Goal: Task Accomplishment & Management: Manage account settings

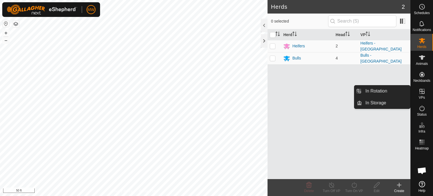
click at [371, 88] on link "In Rotation" at bounding box center [386, 90] width 48 height 11
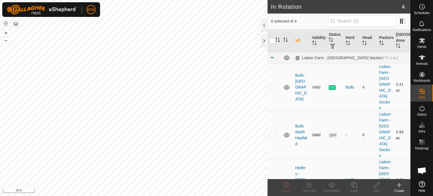
click at [273, 119] on td at bounding box center [274, 135] width 14 height 48
checkbox input "true"
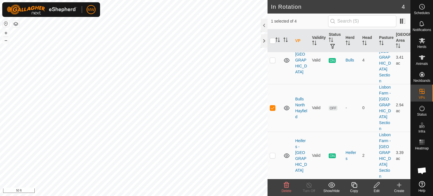
checkbox input "true"
click at [286, 188] on icon at bounding box center [286, 185] width 7 height 7
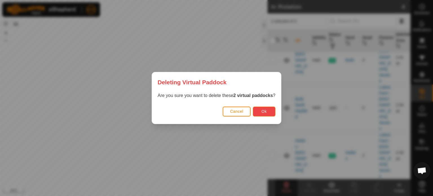
click at [263, 109] on span "Ok" at bounding box center [264, 111] width 5 height 5
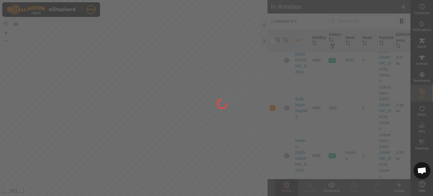
checkbox input "false"
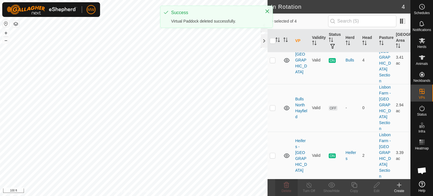
scroll to position [0, 0]
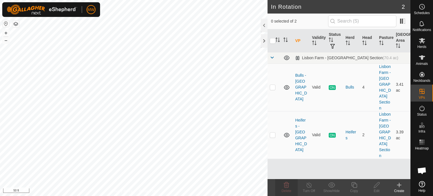
click at [403, 188] on create-svg-icon at bounding box center [399, 185] width 23 height 7
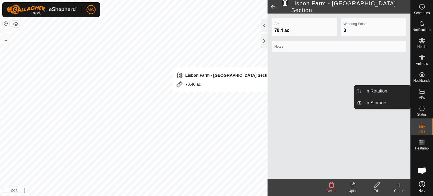
click at [423, 97] on span "VPs" at bounding box center [422, 97] width 6 height 3
click at [377, 92] on link "In Rotation" at bounding box center [386, 90] width 48 height 11
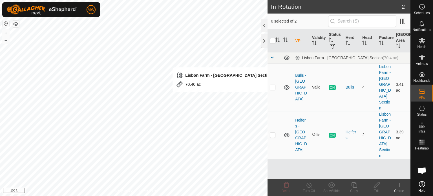
click at [318, 142] on div "VP Validity Status Herd Head Pasture [GEOGRAPHIC_DATA] Area [GEOGRAPHIC_DATA] -…" at bounding box center [338, 104] width 143 height 150
click at [395, 187] on create-svg-icon at bounding box center [399, 185] width 23 height 7
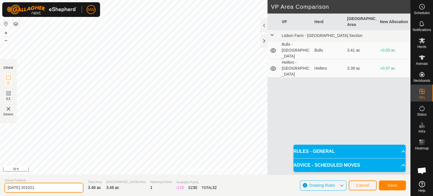
click at [53, 186] on input "[DATE] 201021" at bounding box center [44, 188] width 79 height 10
drag, startPoint x: 61, startPoint y: 186, endPoint x: 0, endPoint y: 176, distance: 61.9
click at [0, 176] on section "Virtual Paddock [DATE] 201021 Total Area 3.46 ac Grazing Area 3.46 ac Watering …" at bounding box center [205, 184] width 410 height 21
type input "Heifers - Hayfield"
click at [397, 184] on button "Save" at bounding box center [392, 185] width 27 height 10
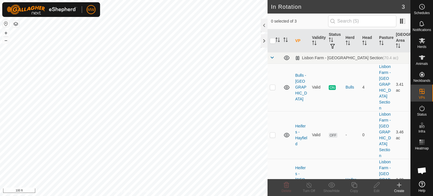
click at [401, 189] on div "Create" at bounding box center [399, 190] width 23 height 5
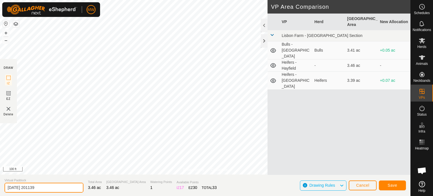
click at [56, 186] on input "[DATE] 201139" at bounding box center [44, 188] width 79 height 10
drag, startPoint x: 48, startPoint y: 187, endPoint x: 0, endPoint y: 186, distance: 47.9
click at [0, 186] on section "Virtual Paddock [DATE] 201139 Total Area 3.46 ac Grazing Area 3.46 ac Watering …" at bounding box center [205, 184] width 410 height 21
type input "Bulls - Hayfield"
click at [399, 183] on button "Save" at bounding box center [392, 185] width 27 height 10
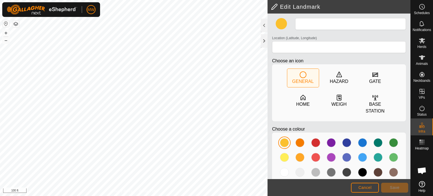
type input "Landmark"
type input "43.466065, -80.789371"
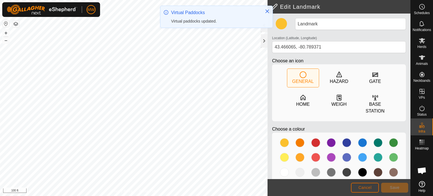
click at [362, 188] on span "Cancel" at bounding box center [364, 187] width 13 height 5
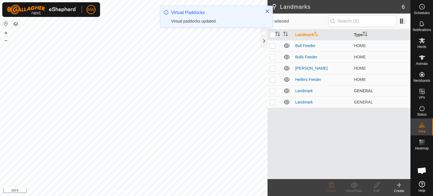
click at [271, 89] on p-checkbox at bounding box center [273, 91] width 6 height 5
checkbox input "true"
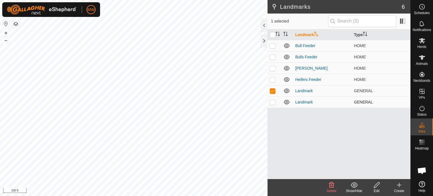
click at [276, 103] on td at bounding box center [274, 101] width 14 height 11
checkbox input "true"
click at [327, 184] on delete-svg-icon at bounding box center [331, 185] width 23 height 7
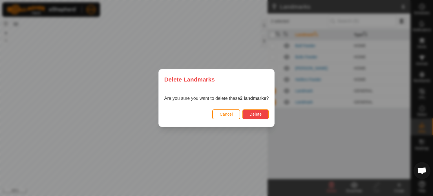
click at [251, 115] on span "Delete" at bounding box center [255, 114] width 12 height 5
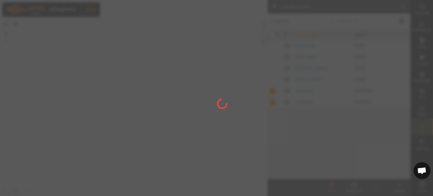
checkbox input "false"
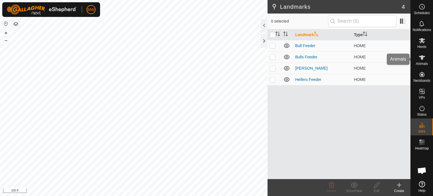
click at [425, 63] on span "Animals" at bounding box center [422, 63] width 12 height 3
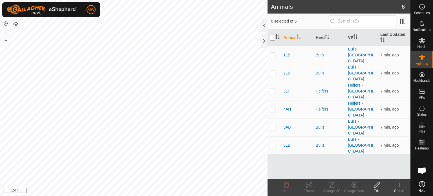
click at [273, 37] on input "checkbox" at bounding box center [273, 38] width 6 height 6
checkbox input "true"
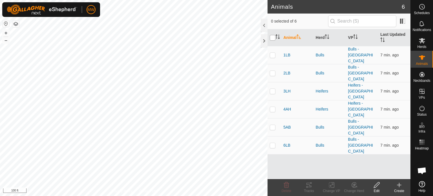
checkbox input "true"
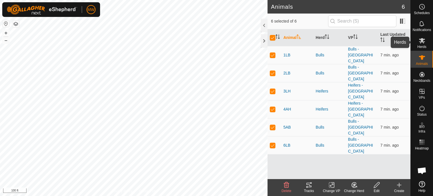
click at [425, 45] on span "Herds" at bounding box center [421, 46] width 9 height 3
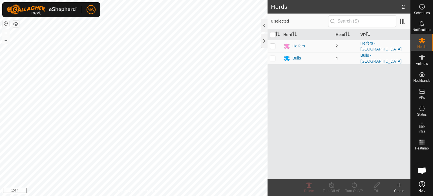
click at [273, 44] on p-checkbox at bounding box center [273, 46] width 6 height 5
checkbox input "true"
click at [356, 185] on icon at bounding box center [353, 185] width 5 height 6
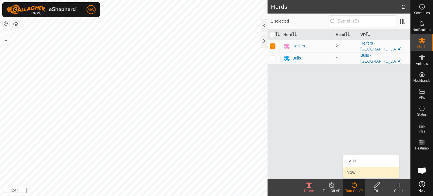
click at [376, 173] on link "Now" at bounding box center [371, 172] width 56 height 11
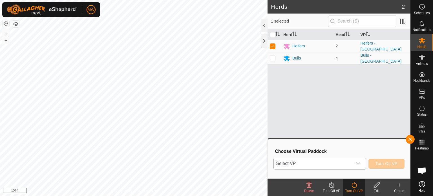
click at [338, 167] on span "Select VP" at bounding box center [313, 163] width 79 height 11
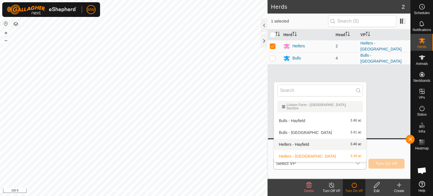
click at [300, 140] on li "Heifers - Hayfield 3.46 ac" at bounding box center [320, 144] width 92 height 11
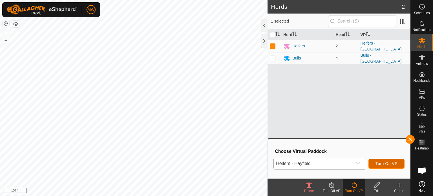
click at [392, 165] on span "Turn On VP" at bounding box center [386, 163] width 22 height 5
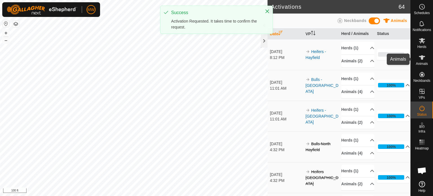
click at [422, 43] on icon at bounding box center [422, 40] width 7 height 7
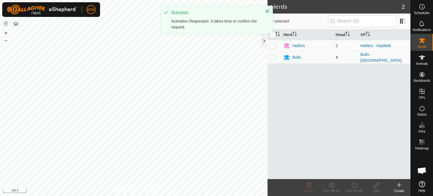
click at [272, 59] on p-checkbox at bounding box center [273, 57] width 6 height 5
checkbox input "true"
click at [355, 184] on icon at bounding box center [354, 185] width 7 height 7
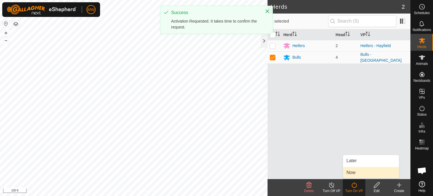
click at [352, 169] on link "Now" at bounding box center [371, 172] width 56 height 11
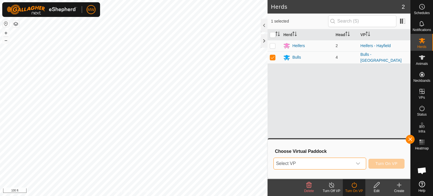
click at [339, 161] on span "Select VP" at bounding box center [313, 163] width 79 height 11
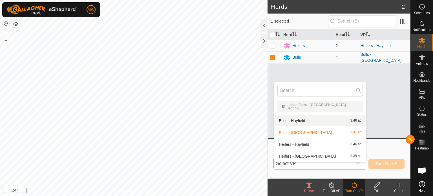
click at [323, 115] on li "Bulls - Hayfield 3.46 ac" at bounding box center [320, 120] width 92 height 11
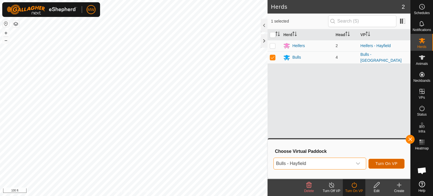
click at [391, 161] on button "Turn On VP" at bounding box center [386, 164] width 36 height 10
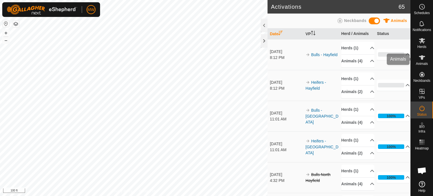
click at [419, 62] on span "Animals" at bounding box center [422, 63] width 12 height 3
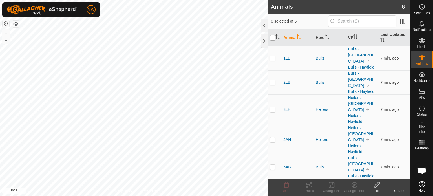
click at [273, 36] on input "checkbox" at bounding box center [273, 38] width 6 height 6
checkbox input "true"
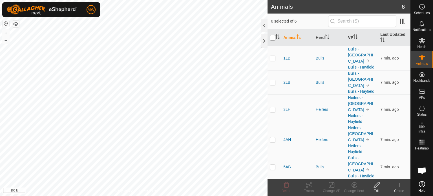
checkbox input "true"
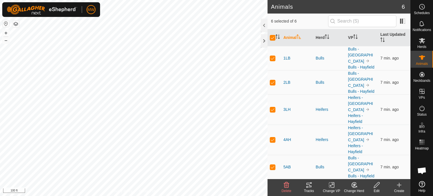
click at [308, 185] on icon at bounding box center [309, 185] width 7 height 7
